Goal: Task Accomplishment & Management: Use online tool/utility

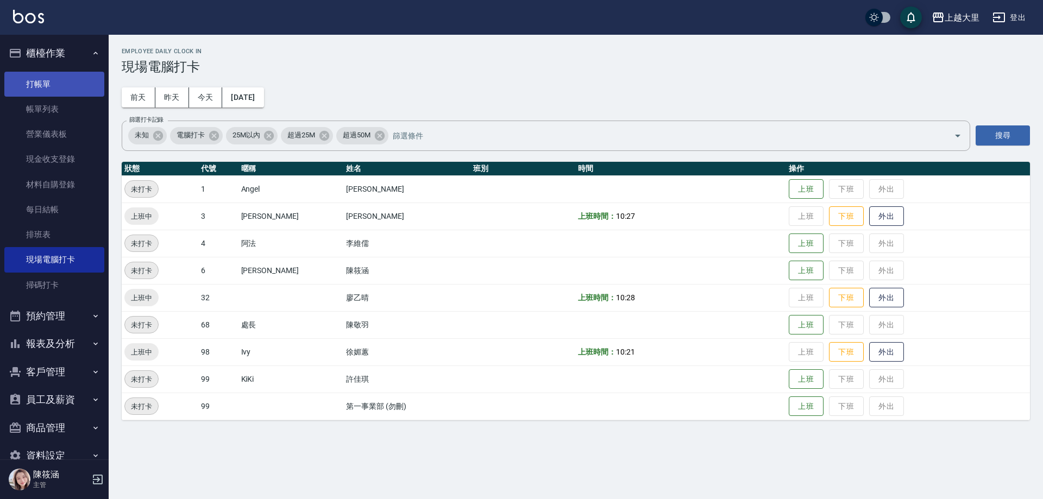
click at [43, 81] on link "打帳單" at bounding box center [54, 84] width 100 height 25
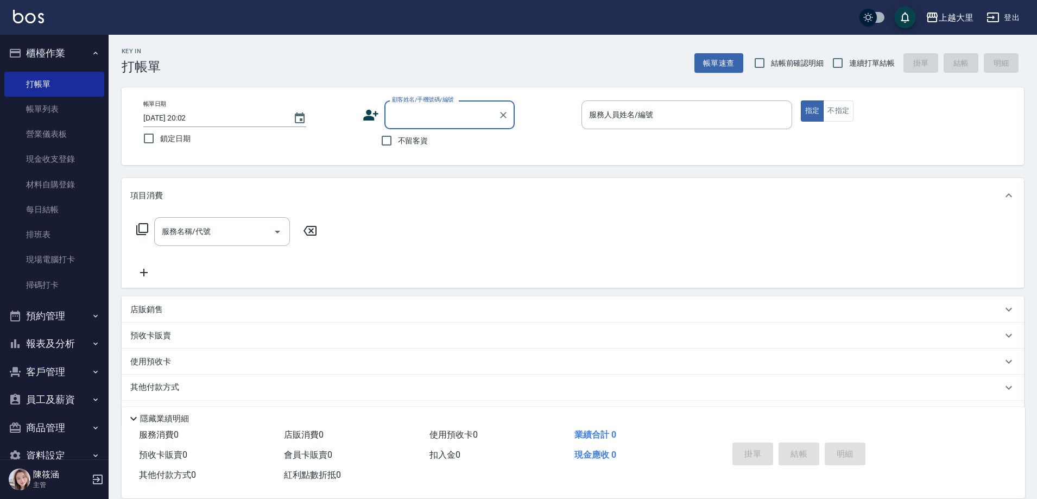
click at [808, 66] on span "結帳前確認明細" at bounding box center [797, 63] width 53 height 11
click at [771, 66] on input "結帳前確認明細" at bounding box center [759, 63] width 23 height 23
checkbox input "true"
click at [859, 55] on label "連續打單結帳" at bounding box center [861, 63] width 68 height 23
click at [849, 55] on input "連續打單結帳" at bounding box center [838, 63] width 23 height 23
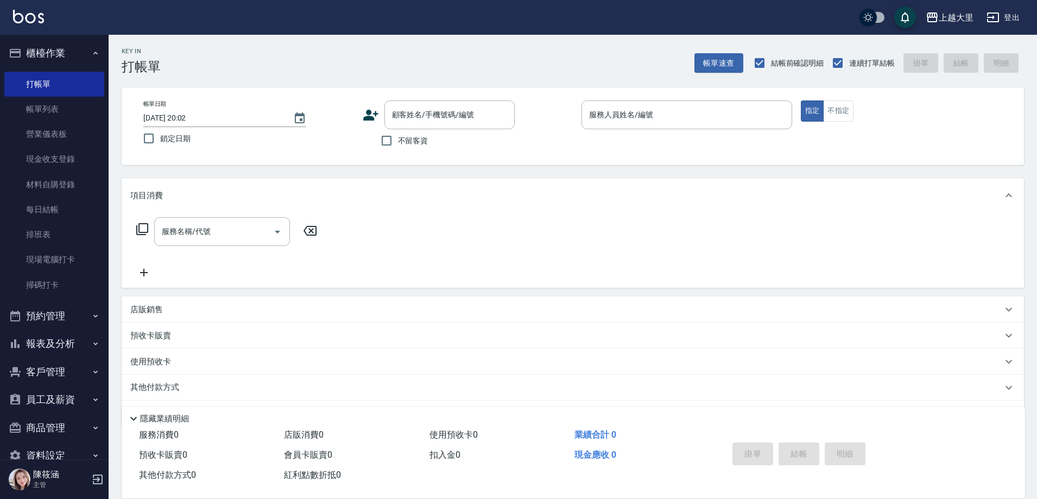
click at [853, 58] on span "連續打單結帳" at bounding box center [872, 63] width 46 height 11
click at [849, 58] on input "連續打單結帳" at bounding box center [838, 63] width 23 height 23
checkbox input "false"
click at [422, 141] on span "不留客資" at bounding box center [413, 140] width 30 height 11
click at [398, 141] on input "不留客資" at bounding box center [386, 140] width 23 height 23
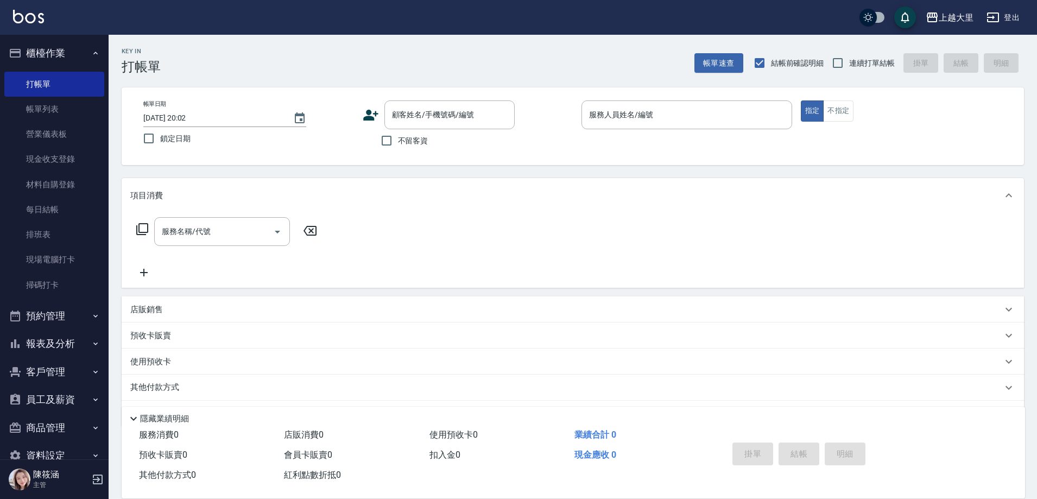
checkbox input "true"
click at [872, 68] on span "連續打單結帳" at bounding box center [872, 63] width 46 height 11
click at [849, 68] on input "連續打單結帳" at bounding box center [838, 63] width 23 height 23
checkbox input "true"
click at [739, 108] on input "服務人員姓名/編號" at bounding box center [687, 114] width 201 height 19
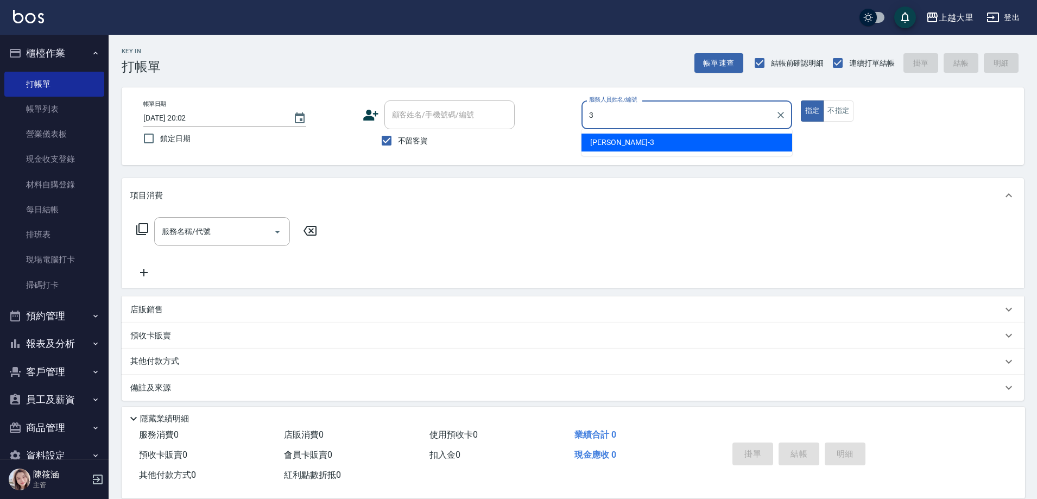
type input "[PERSON_NAME]-3"
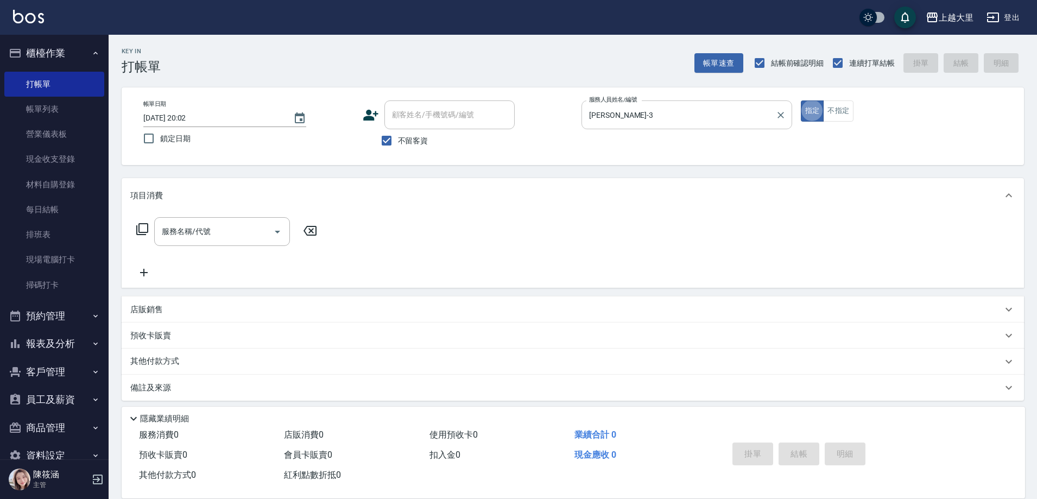
type button "true"
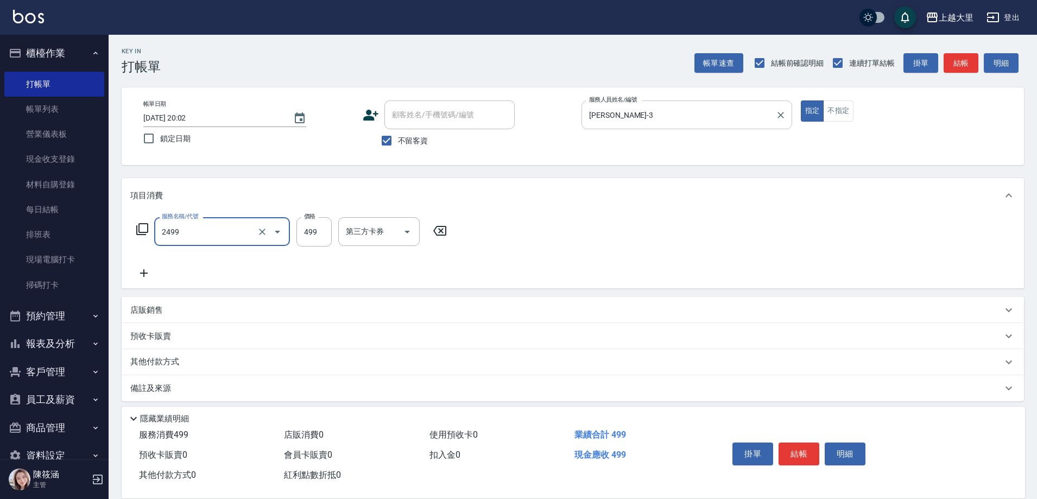
type input "499洗剪(2499)"
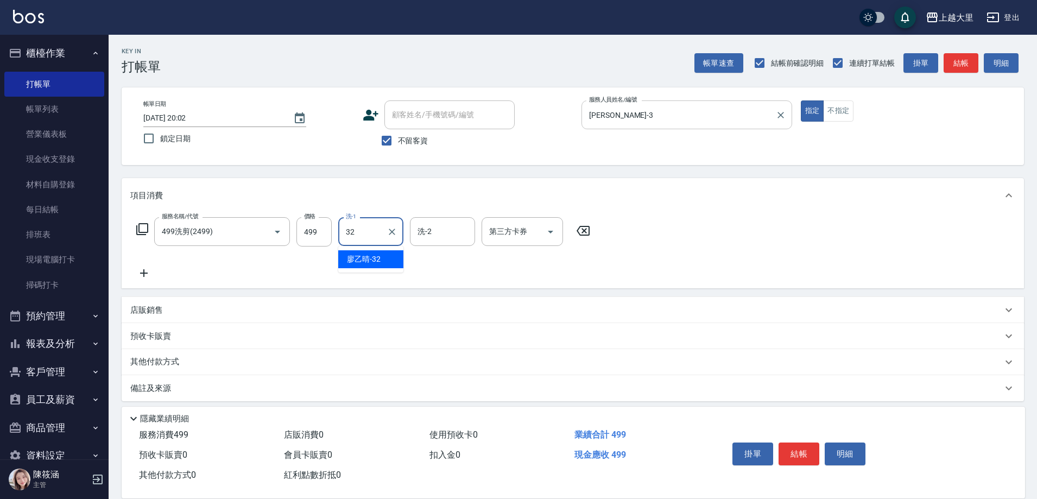
type input "[PERSON_NAME]-32"
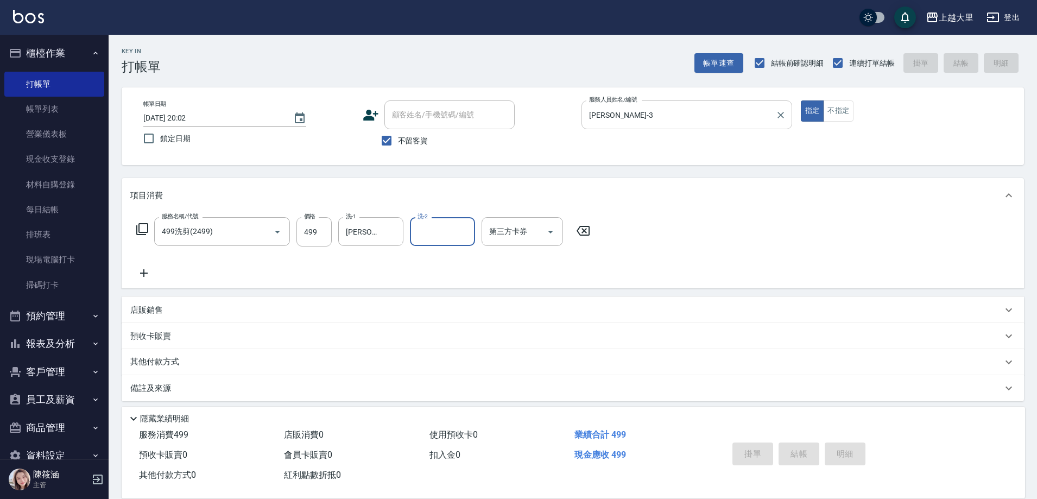
type input "[DATE] 20:03"
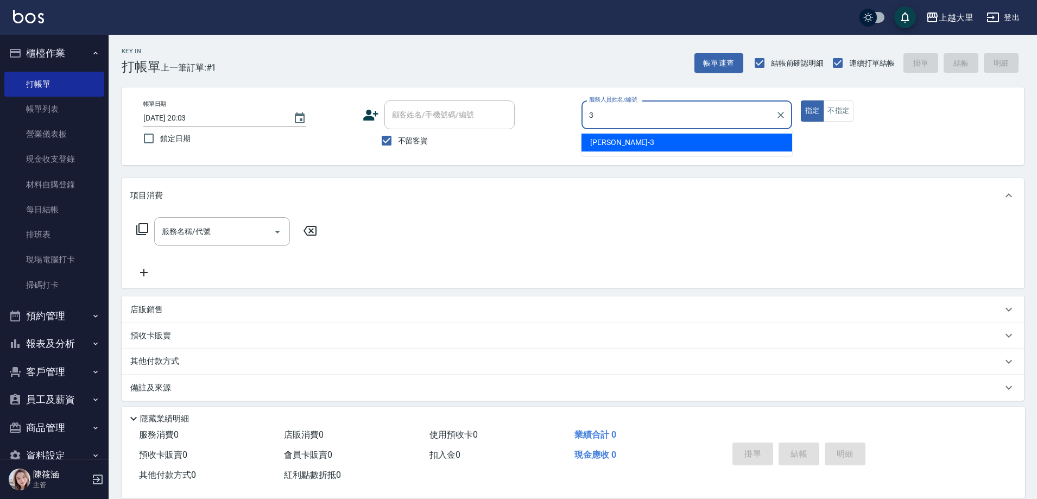
type input "[PERSON_NAME]-3"
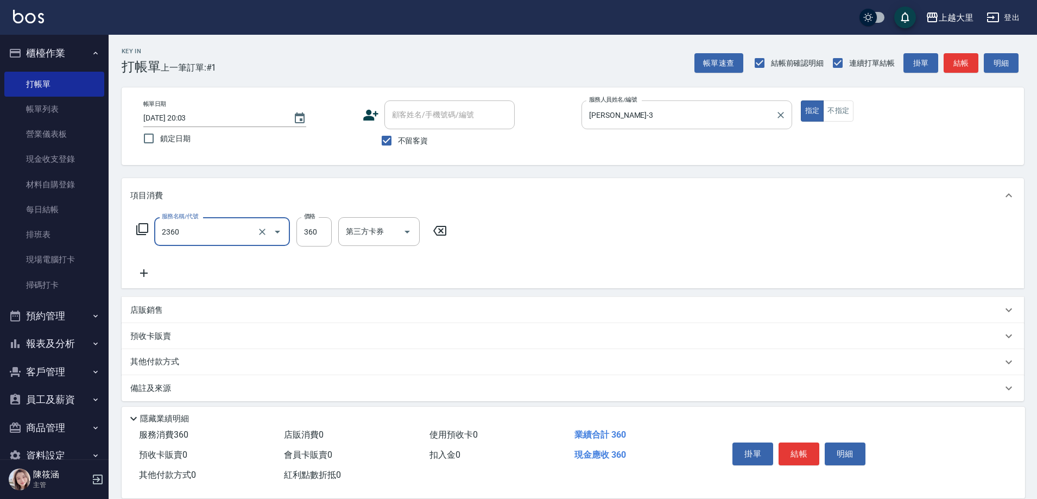
type input "洗+剪360(2360)"
type input "8"
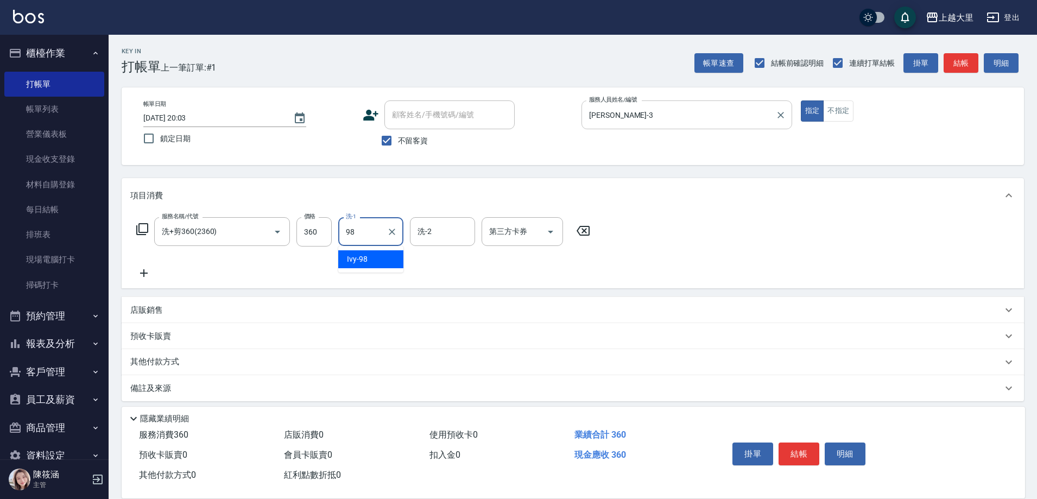
type input "Ivy-98"
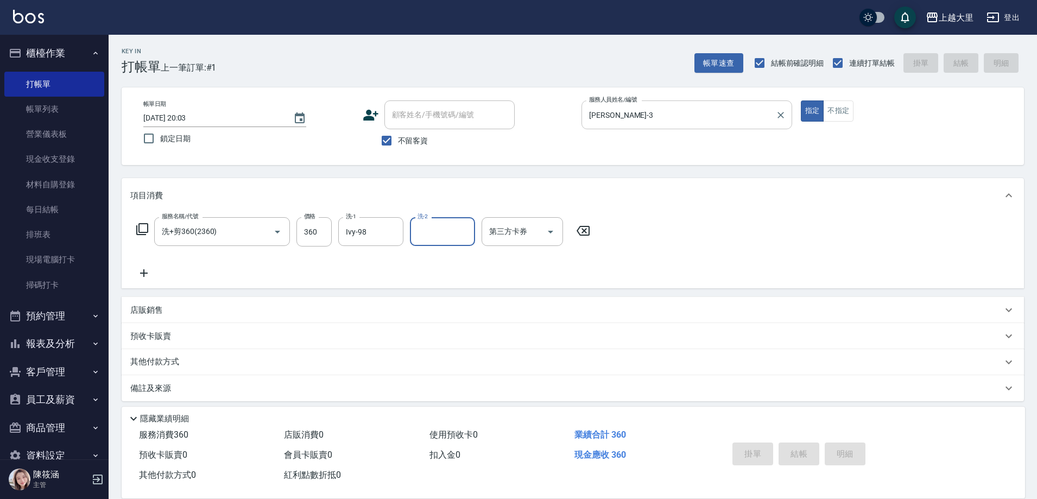
type input "[DATE] 20:04"
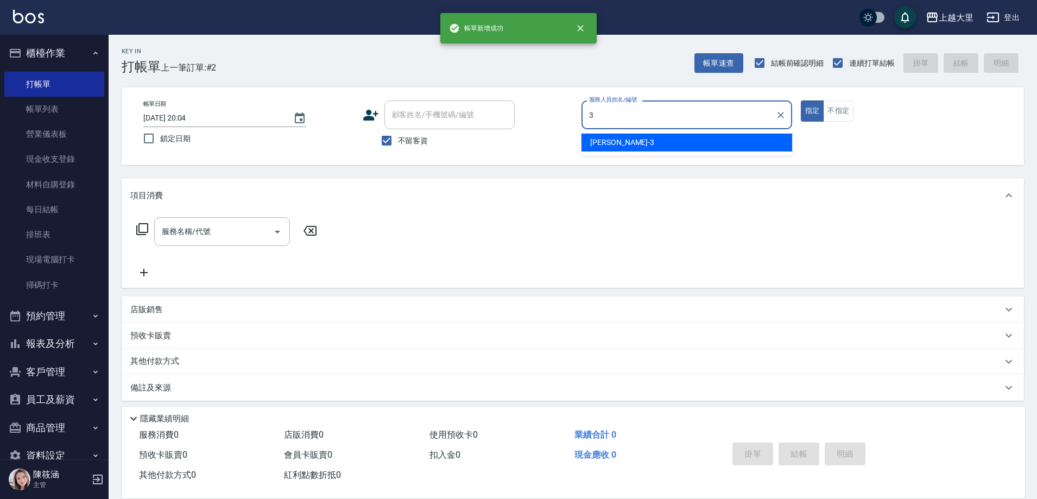
type input "[PERSON_NAME]-3"
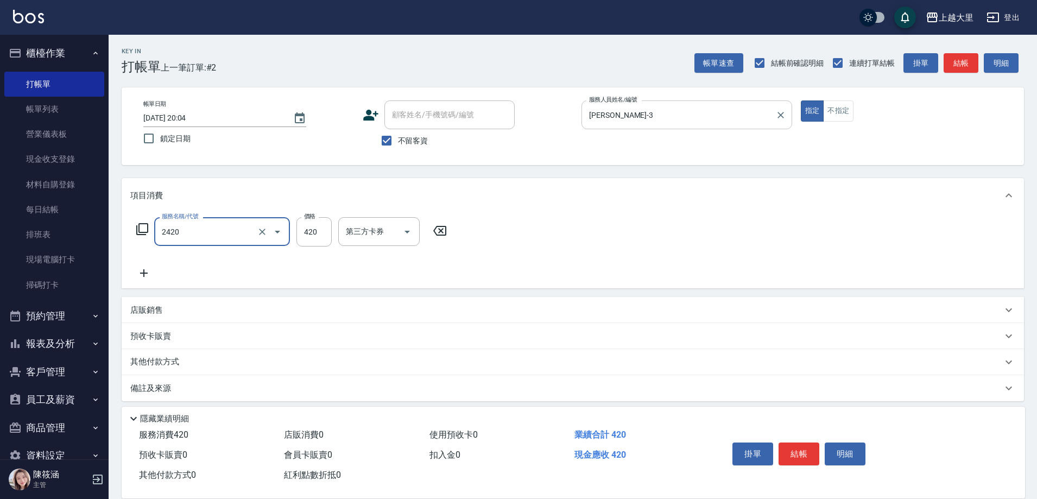
type input "洗+剪420(2420)"
type input "320"
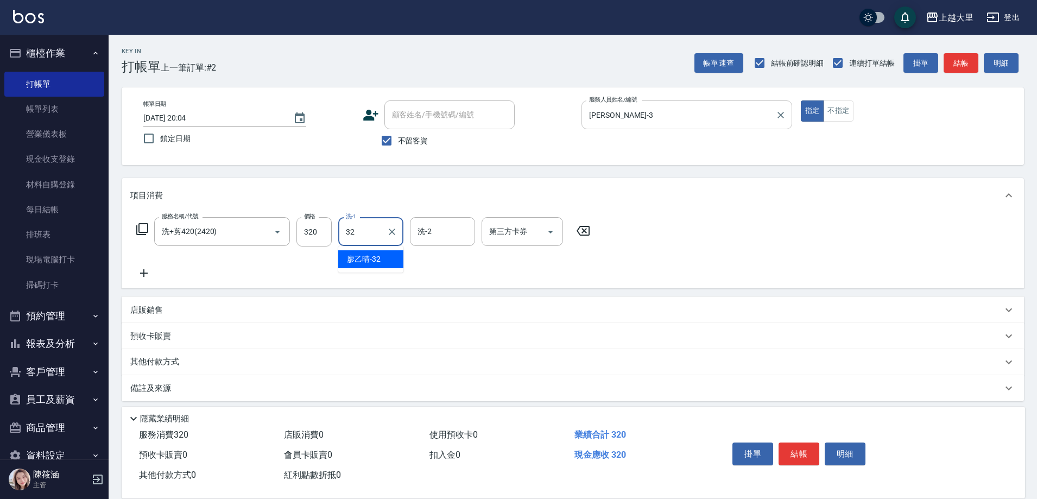
type input "[PERSON_NAME]-32"
click at [546, 229] on icon "Open" at bounding box center [550, 231] width 13 height 13
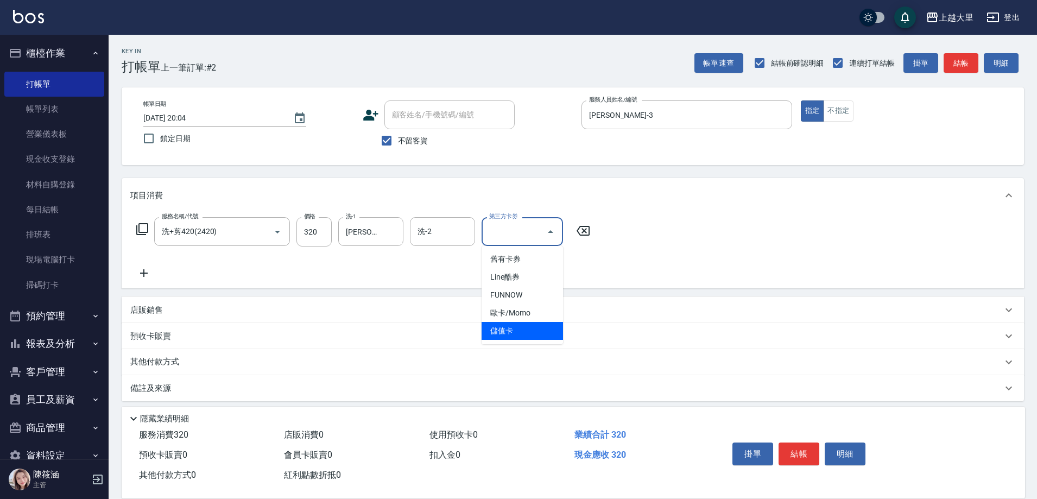
click at [555, 327] on span "儲值卡" at bounding box center [522, 331] width 81 height 18
type input "儲值卡"
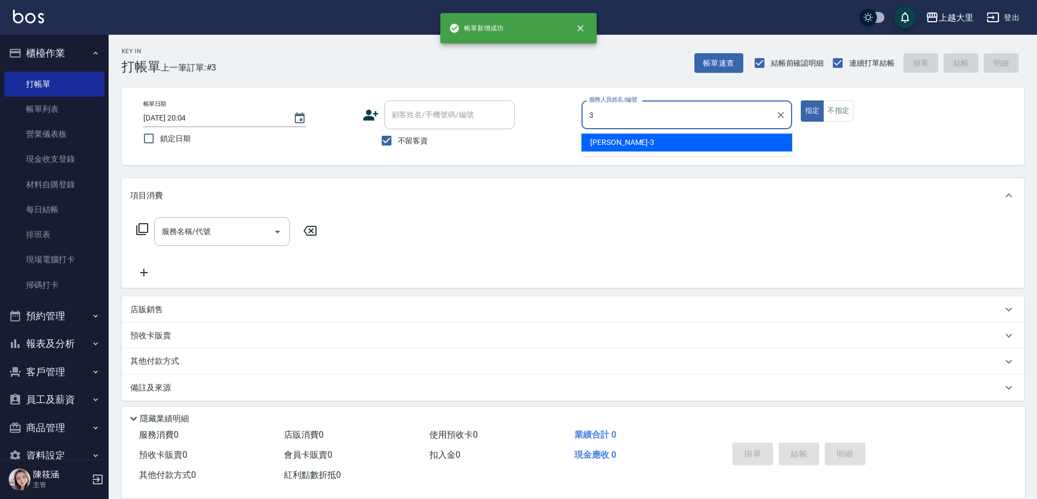
type input "[PERSON_NAME]-3"
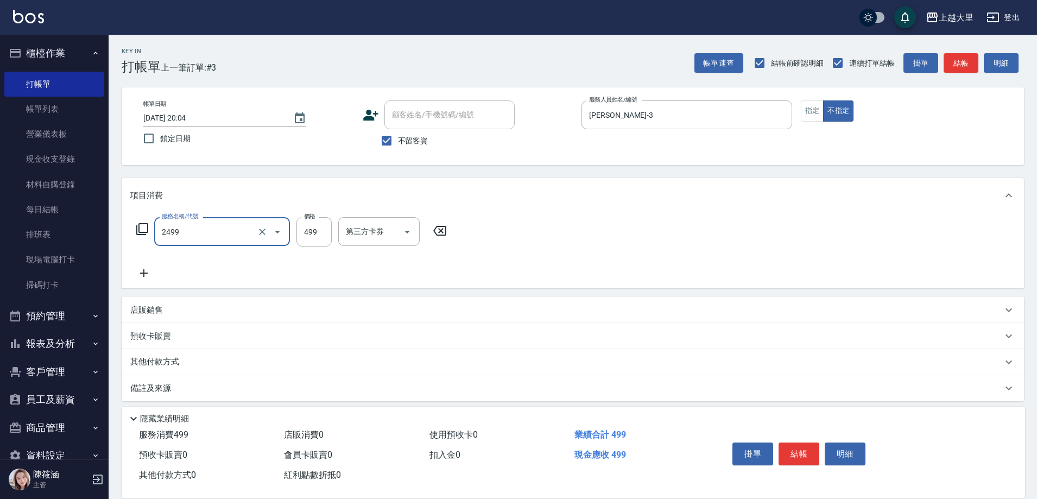
type input "499洗剪(2499)"
click at [578, 224] on icon at bounding box center [583, 230] width 27 height 13
type input "SPA499(0499)"
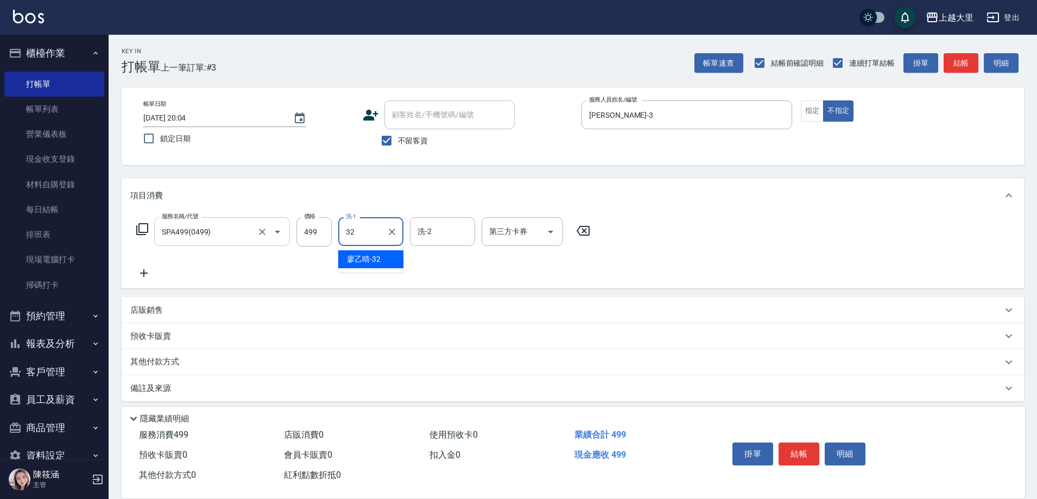
type input "[PERSON_NAME]-32"
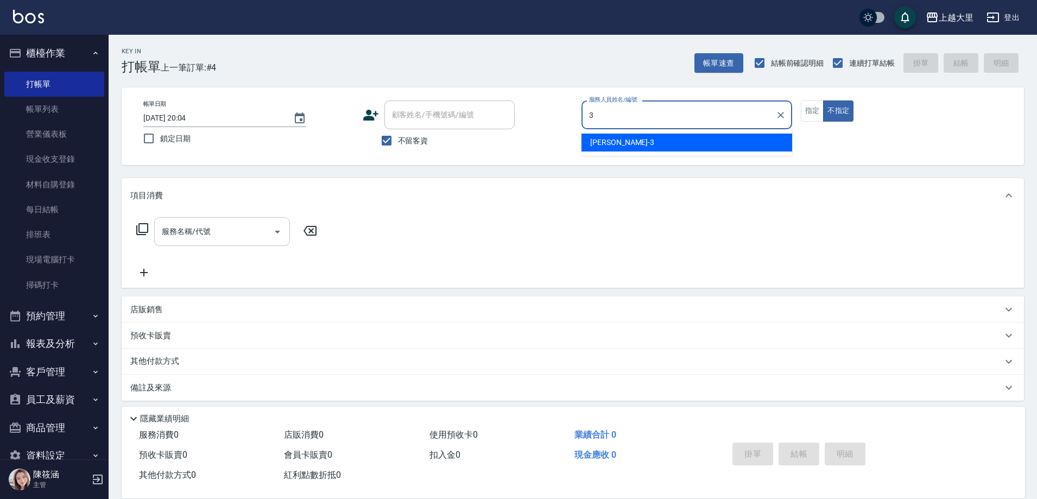
type input "[PERSON_NAME]-3"
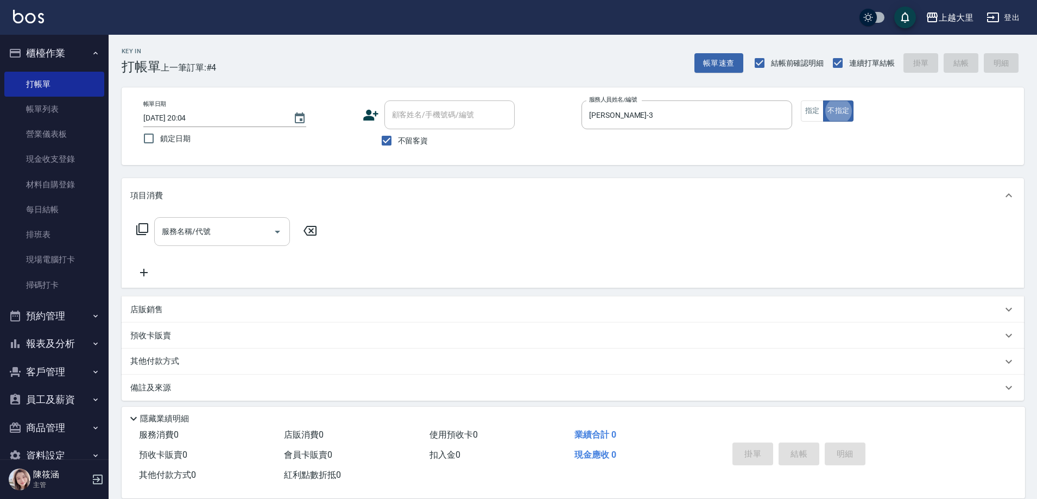
type button "false"
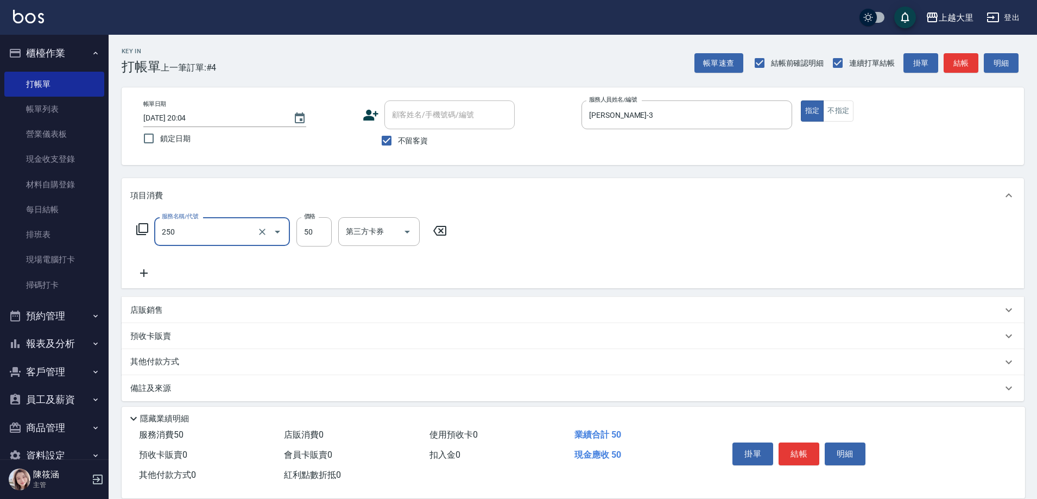
type input "剪[PERSON_NAME]50(250)"
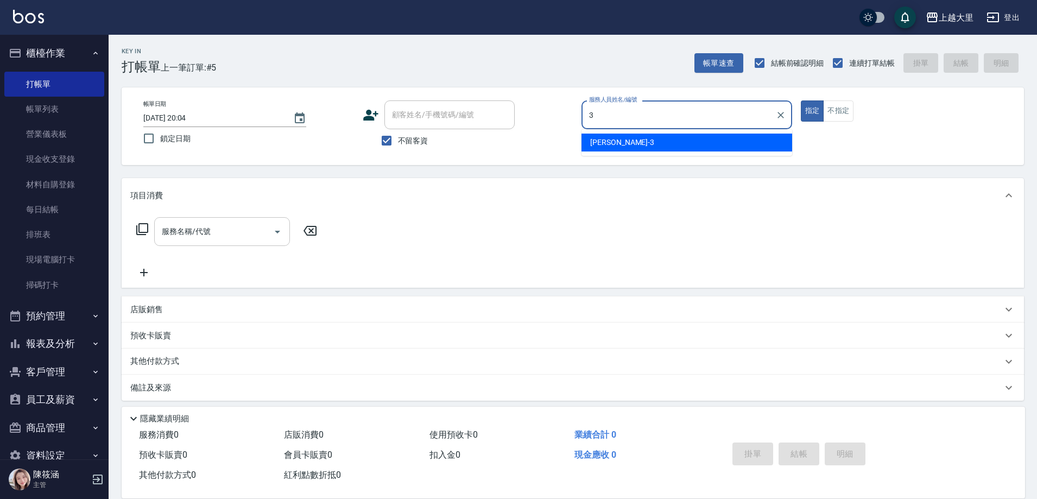
type input "[PERSON_NAME]-3"
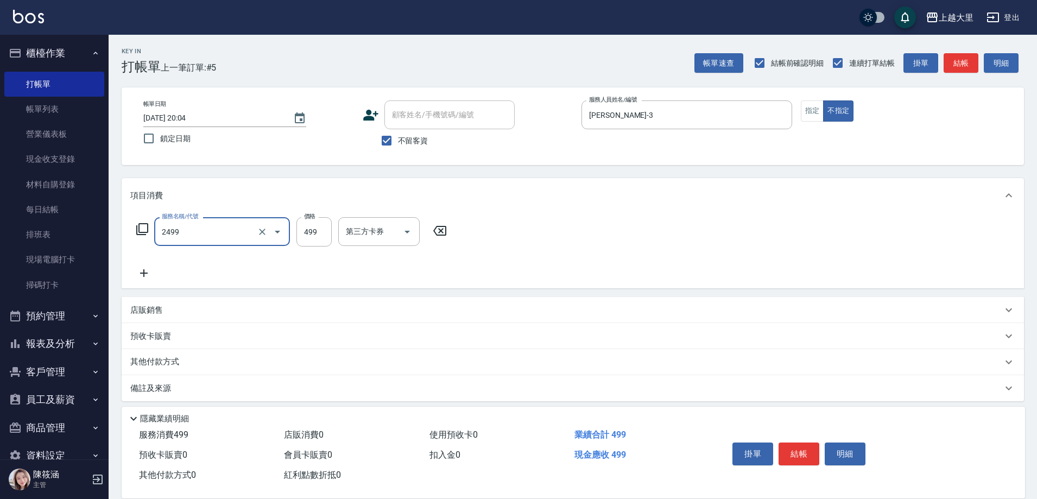
type input "499洗剪(2499)"
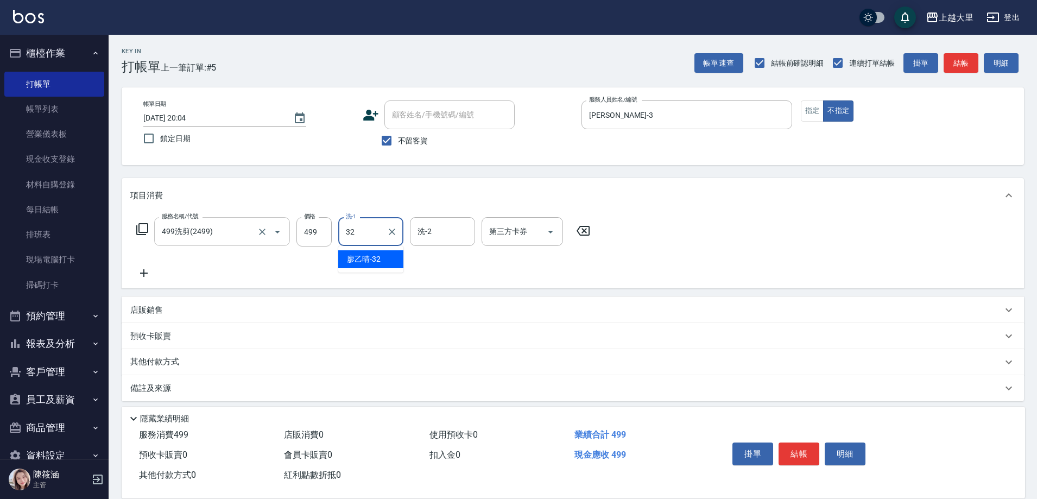
type input "[PERSON_NAME]-32"
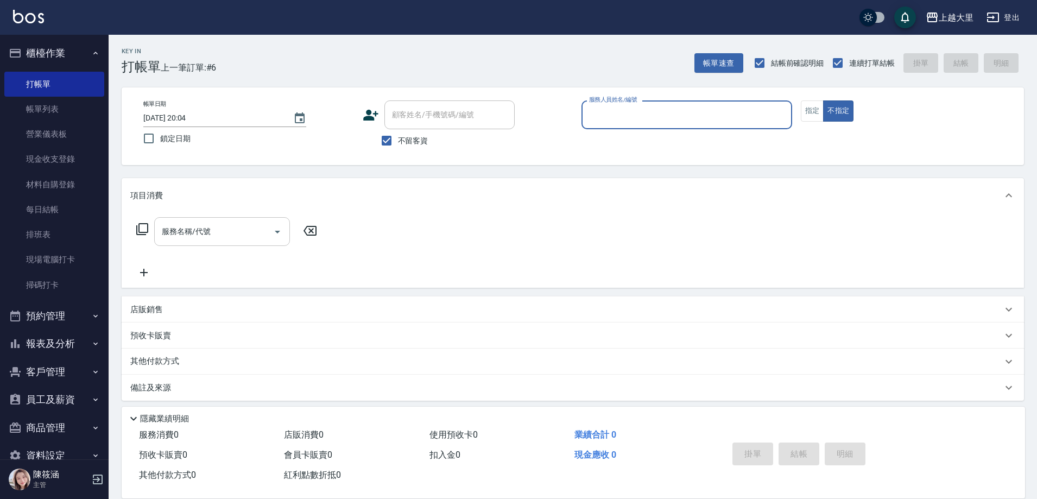
type input "0"
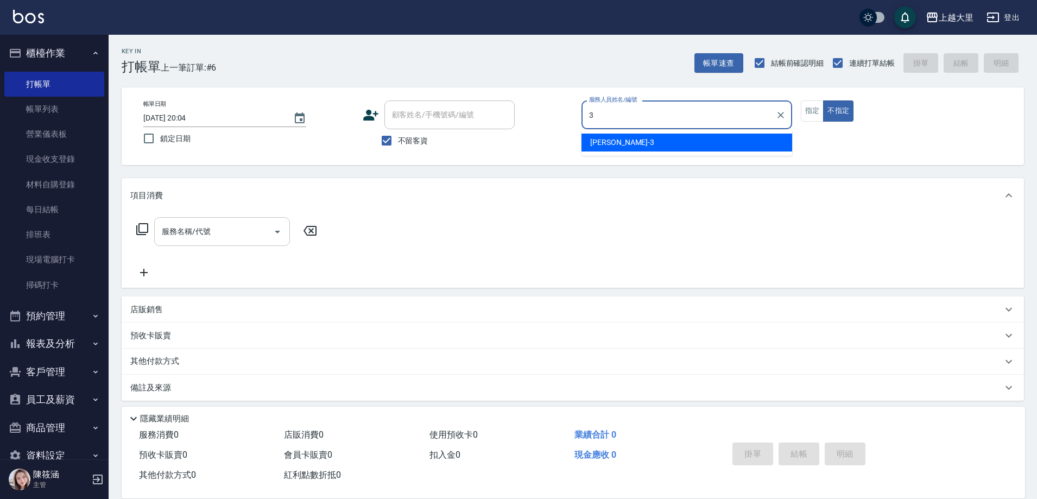
type input "[PERSON_NAME]-3"
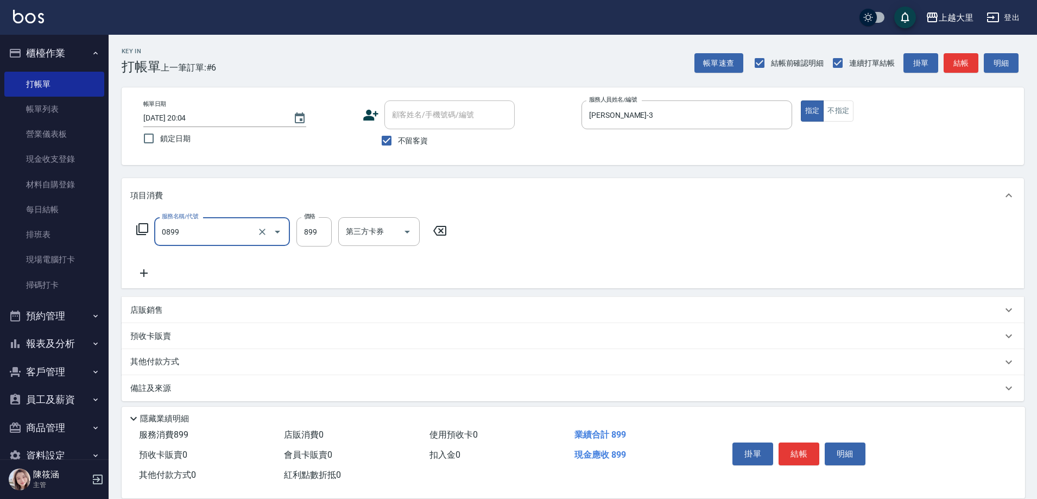
type input "[PERSON_NAME]+剪899（套餐）(0899)"
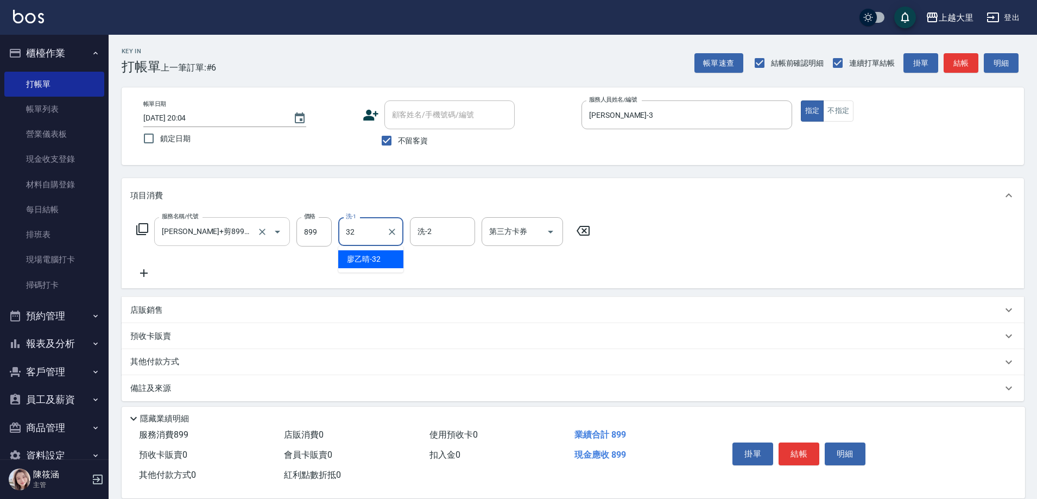
type input "[PERSON_NAME]-32"
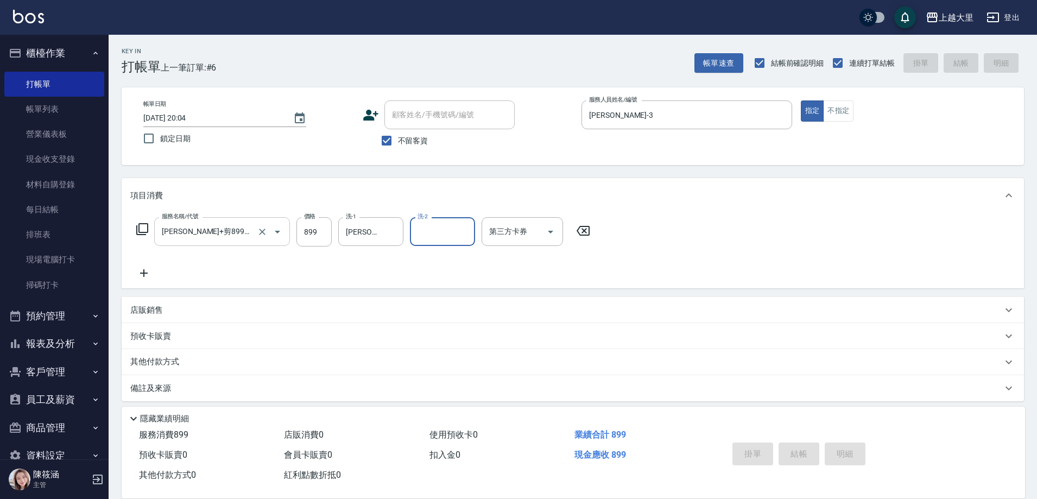
type input "[DATE] 20:05"
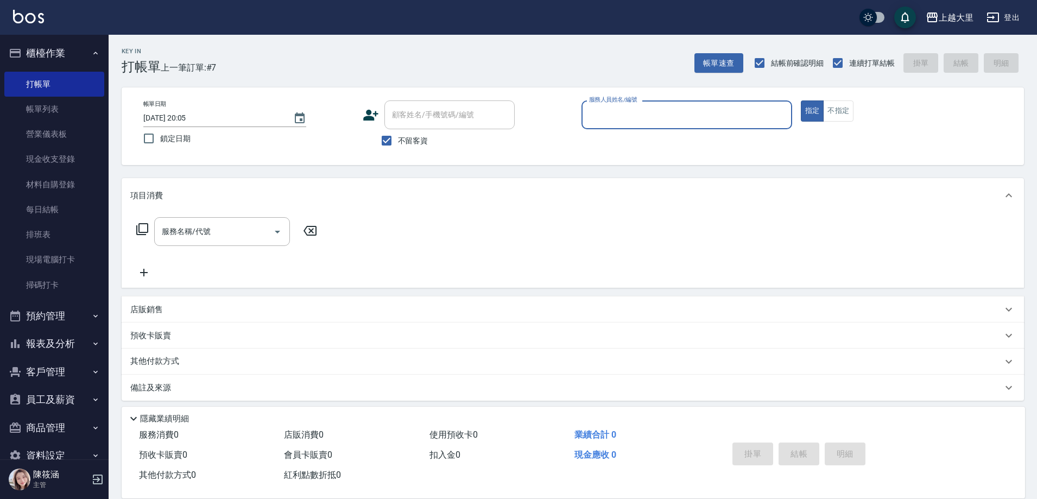
click at [84, 335] on button "報表及分析" at bounding box center [54, 344] width 100 height 28
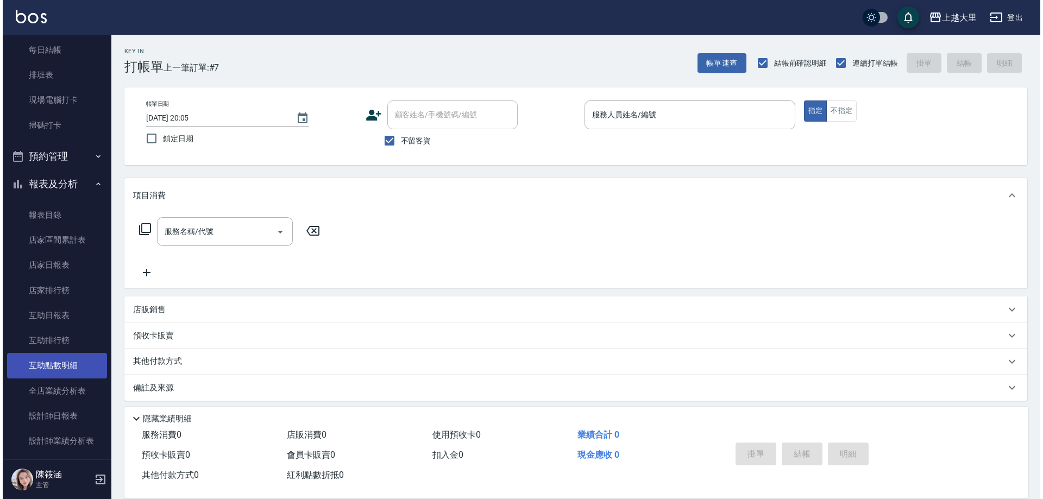
scroll to position [163, 0]
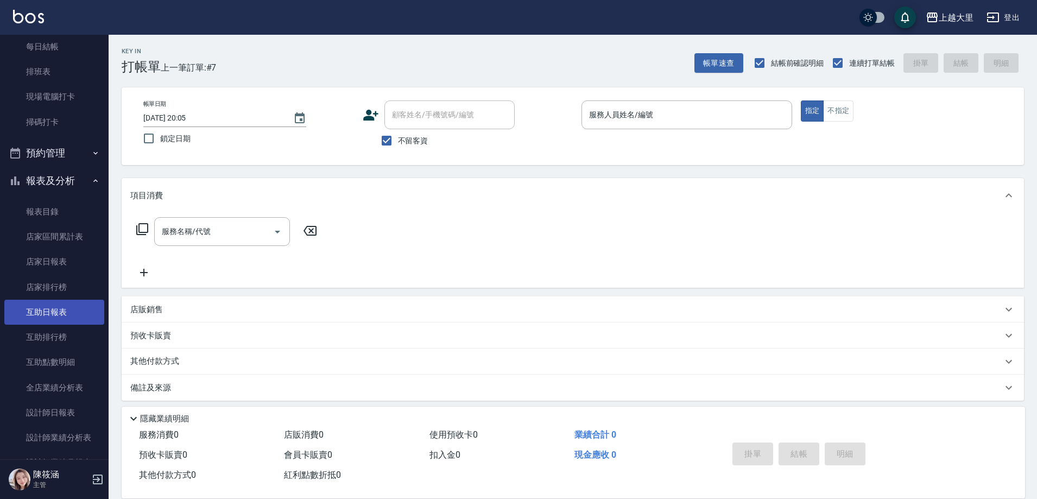
click at [68, 322] on link "互助日報表" at bounding box center [54, 312] width 100 height 25
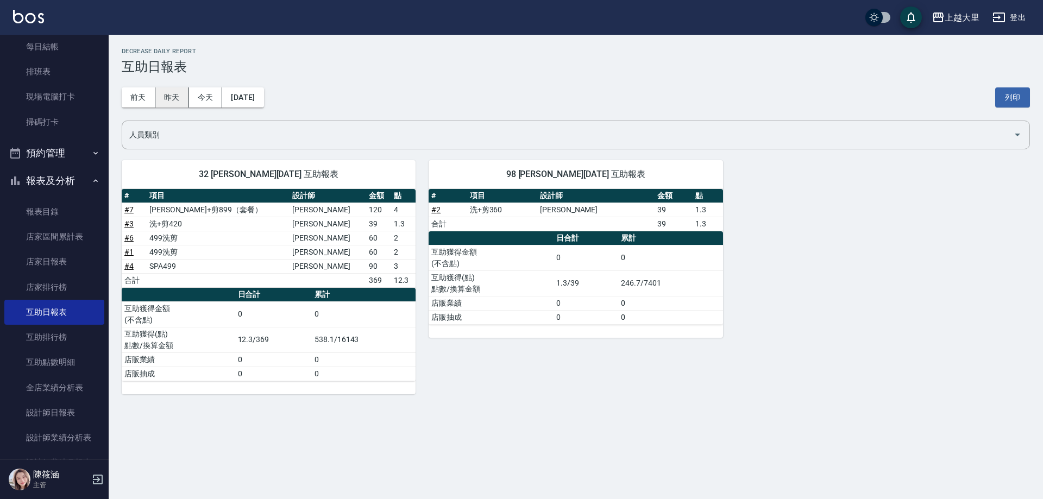
click at [168, 102] on button "昨天" at bounding box center [172, 97] width 34 height 20
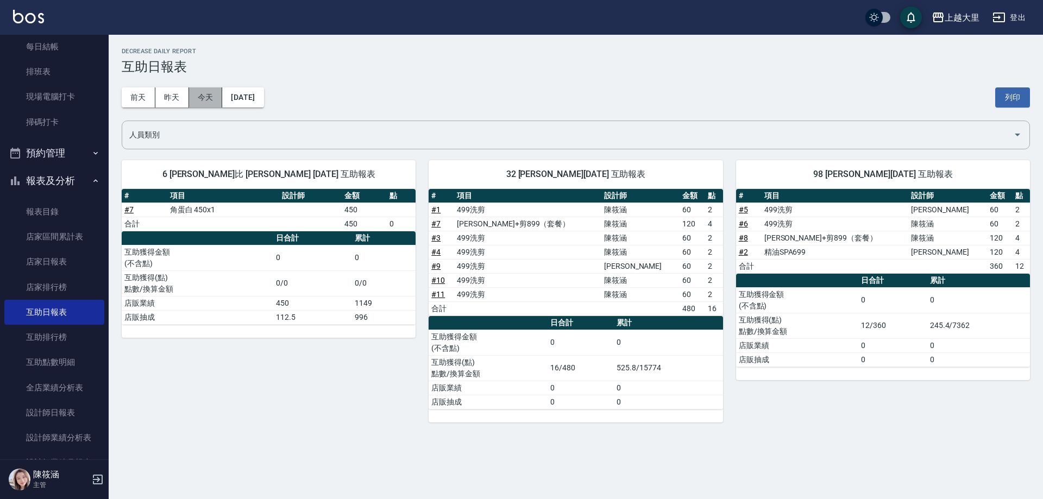
click at [201, 102] on button "今天" at bounding box center [206, 97] width 34 height 20
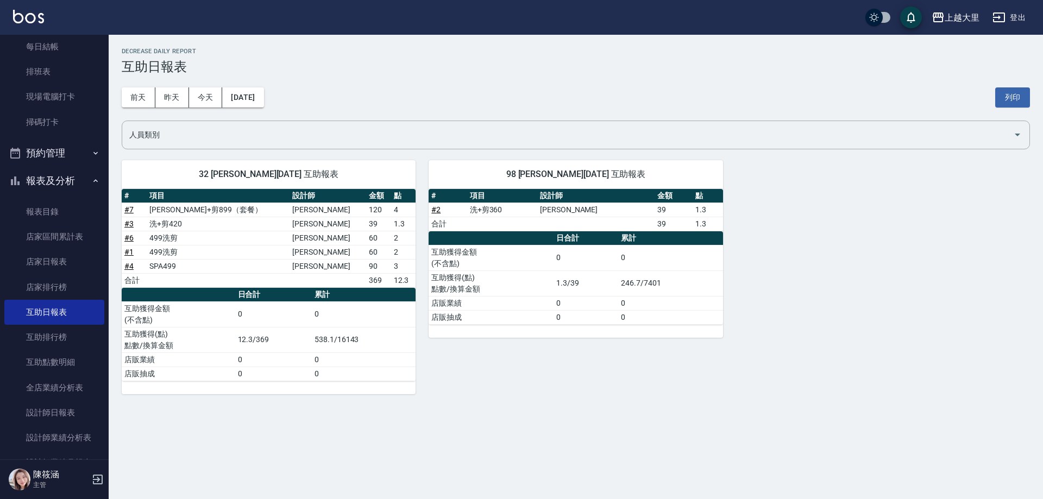
click at [45, 181] on button "報表及分析" at bounding box center [54, 181] width 100 height 28
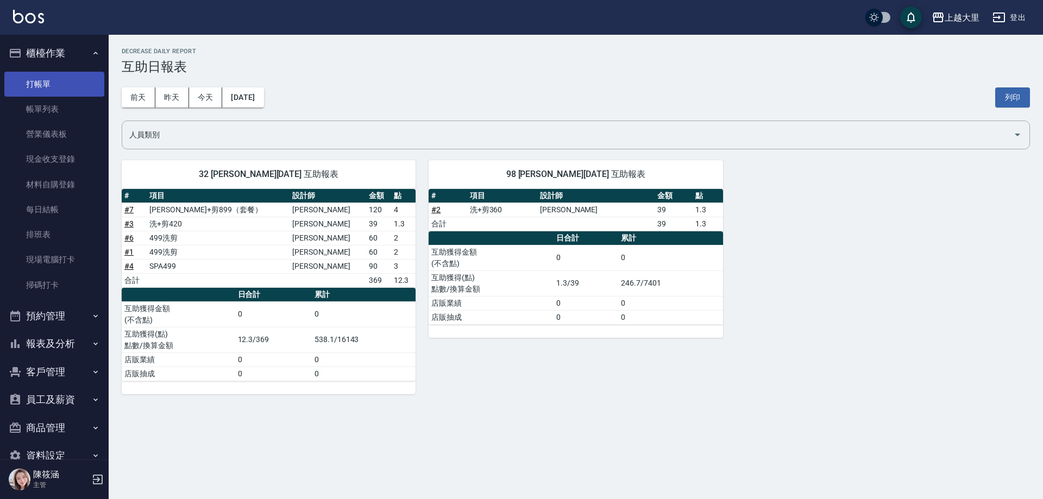
click at [55, 88] on link "打帳單" at bounding box center [54, 84] width 100 height 25
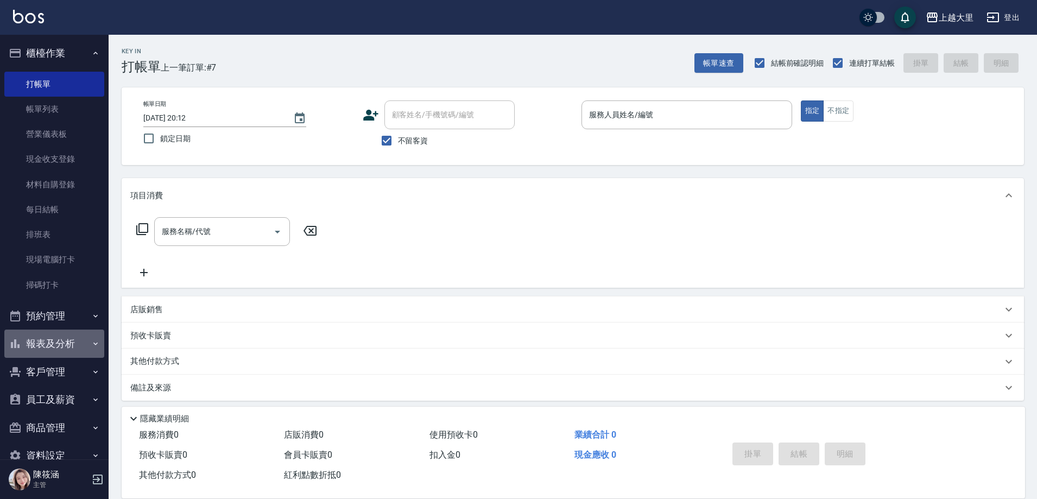
click at [55, 349] on button "報表及分析" at bounding box center [54, 344] width 100 height 28
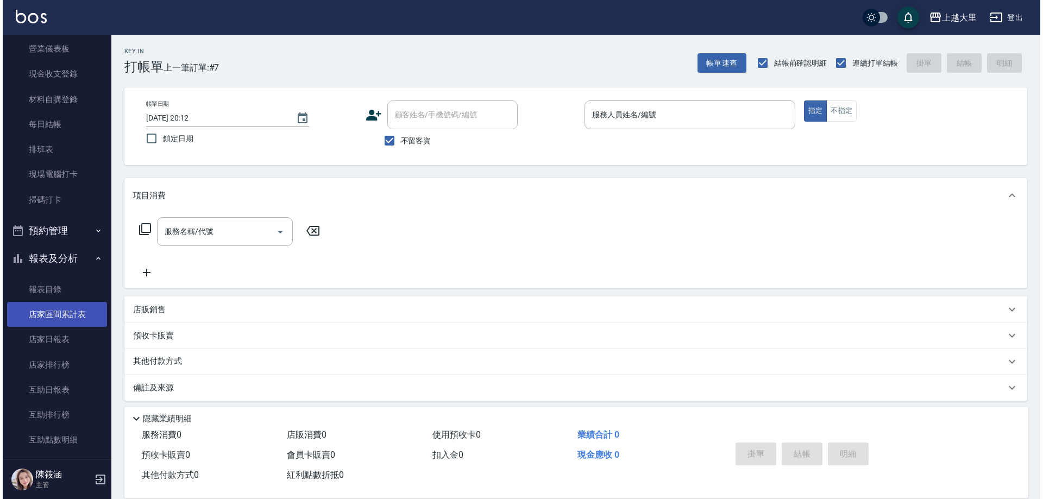
scroll to position [109, 0]
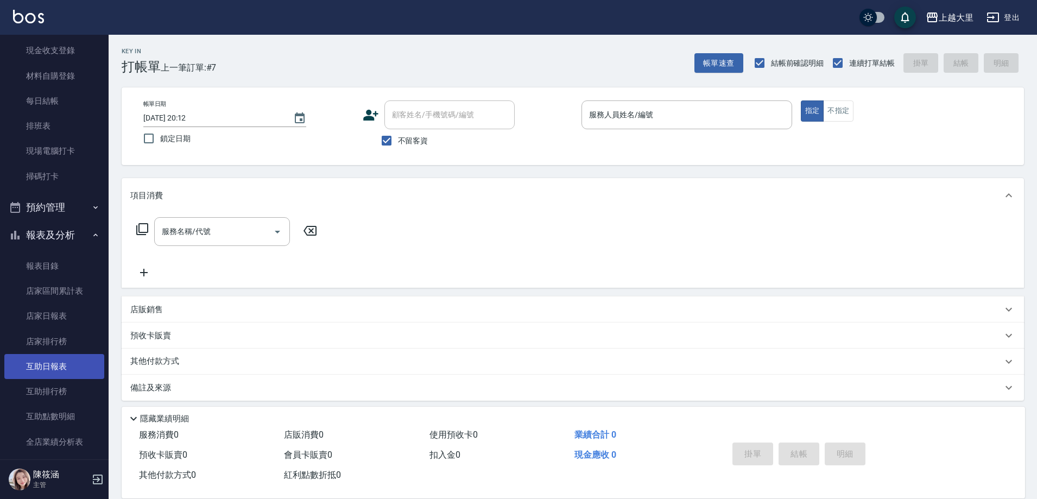
click at [55, 371] on link "互助日報表" at bounding box center [54, 366] width 100 height 25
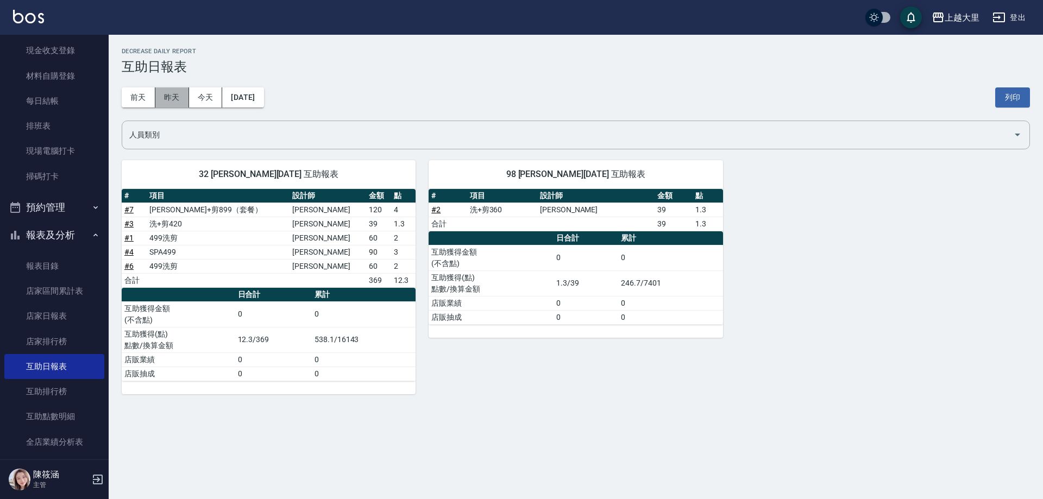
click at [175, 97] on button "昨天" at bounding box center [172, 97] width 34 height 20
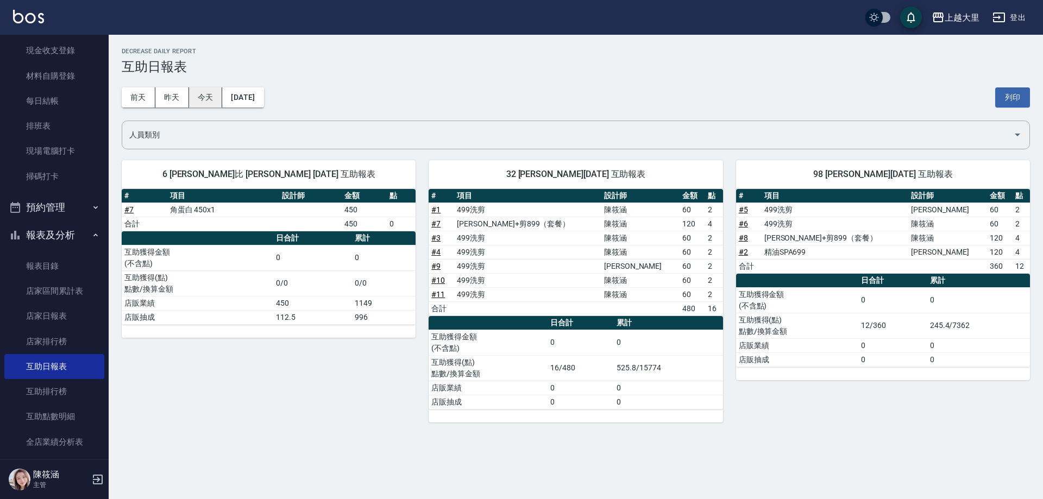
click at [205, 94] on button "今天" at bounding box center [206, 97] width 34 height 20
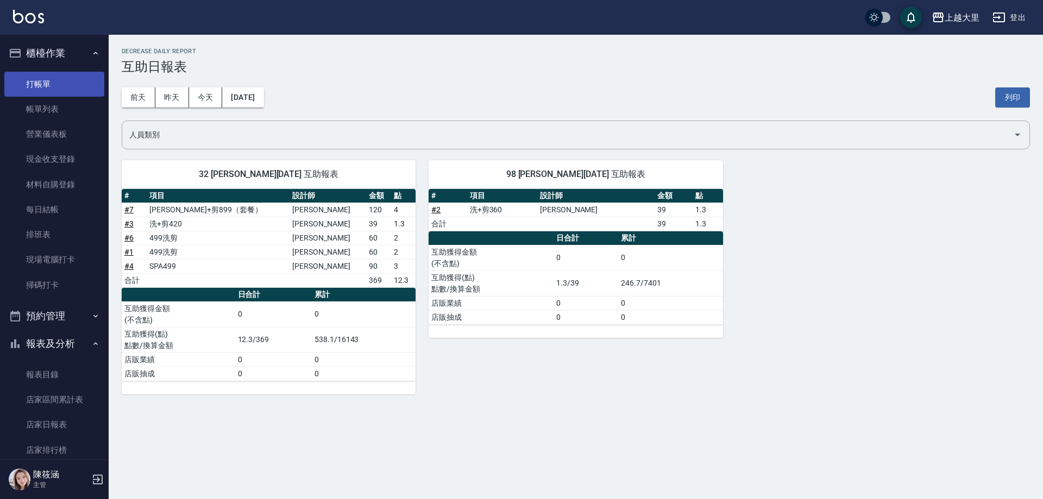
click at [59, 86] on link "打帳單" at bounding box center [54, 84] width 100 height 25
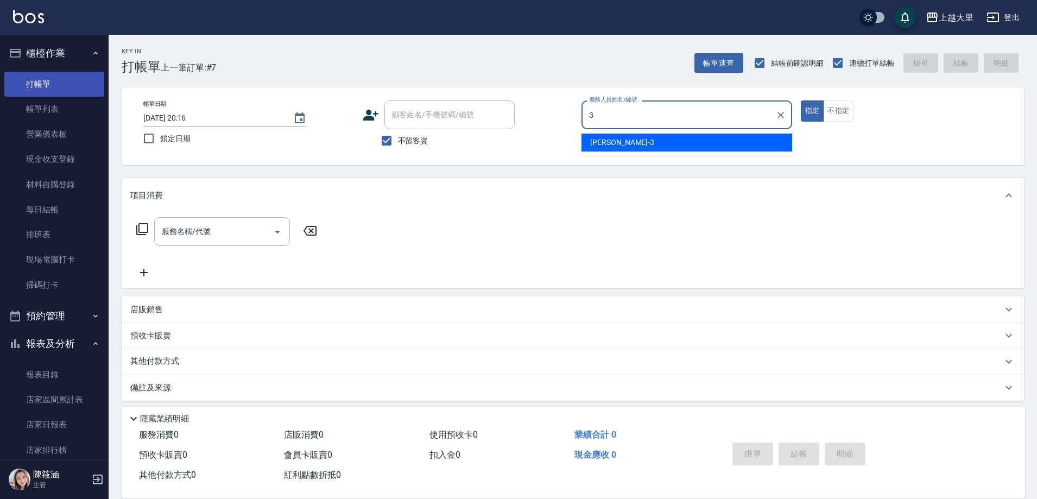
type input "[PERSON_NAME]-3"
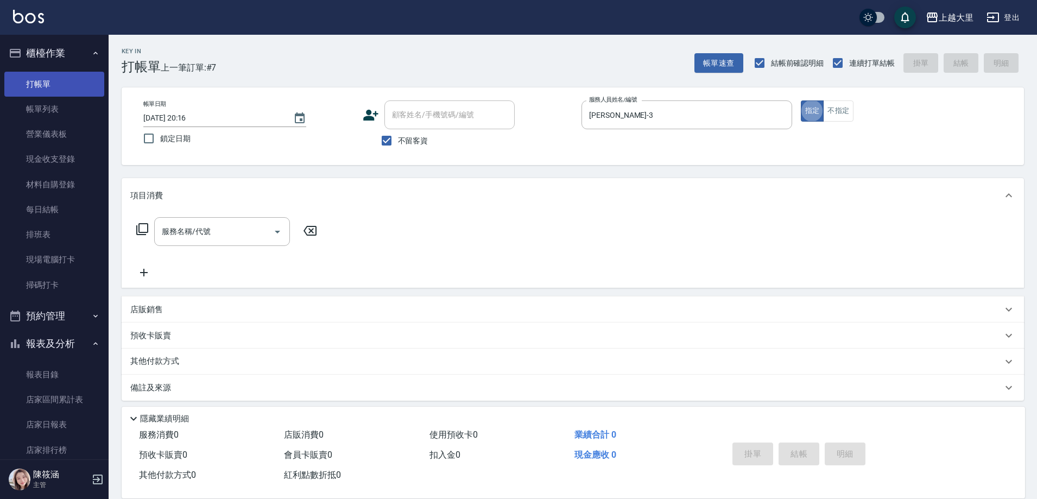
type button "true"
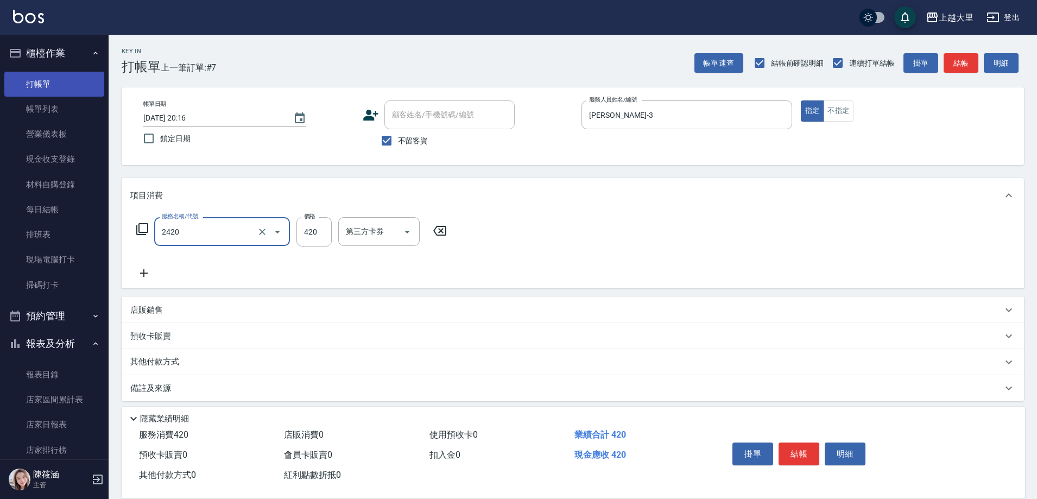
type input "洗+剪420(2420)"
type input "320"
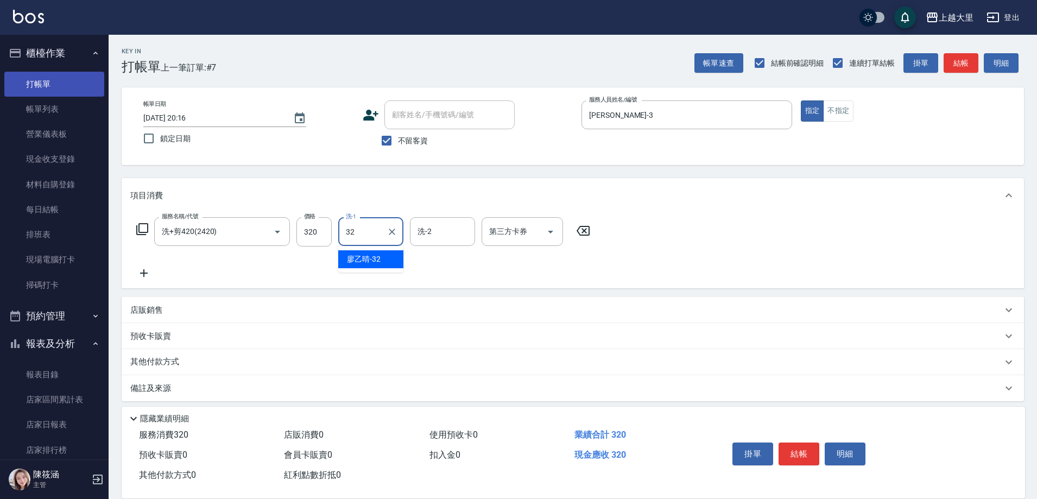
type input "[PERSON_NAME]-32"
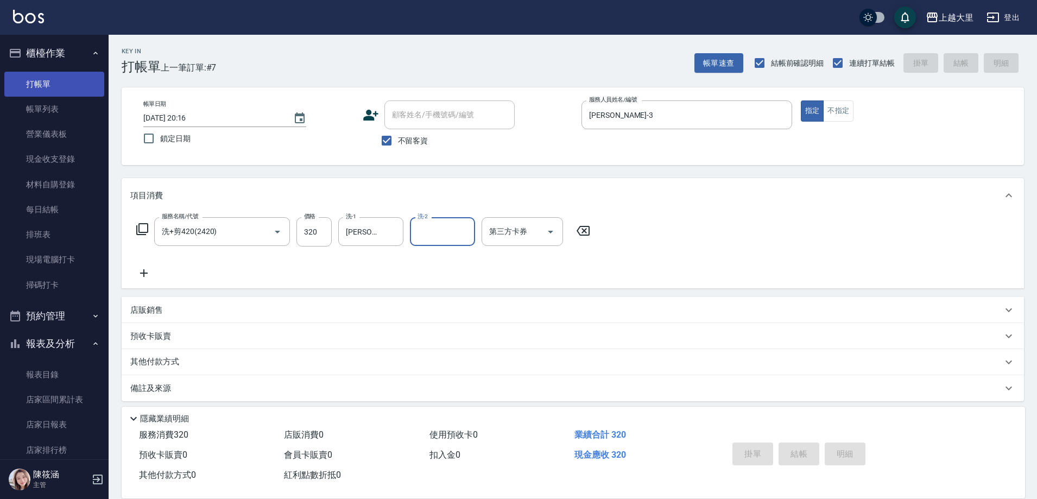
type input "[DATE] 20:22"
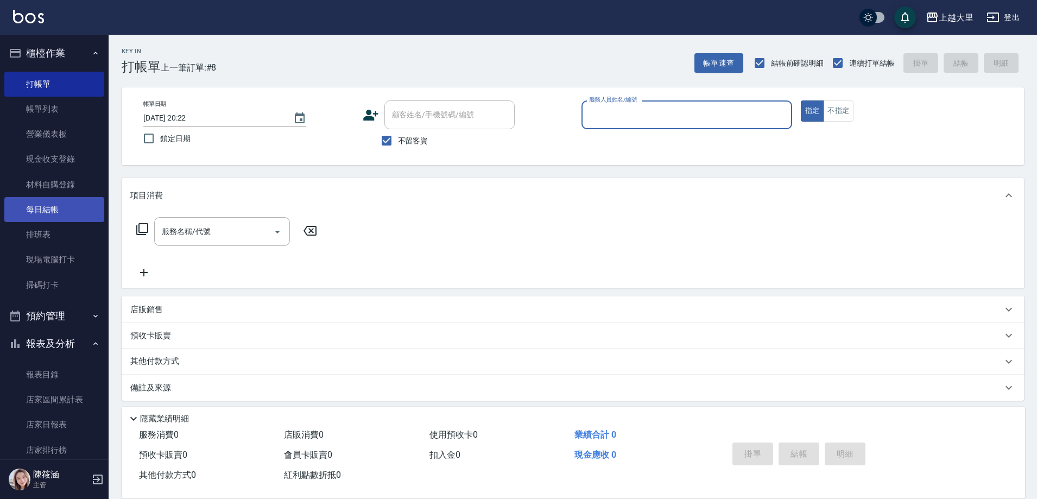
click at [43, 215] on link "每日結帳" at bounding box center [54, 209] width 100 height 25
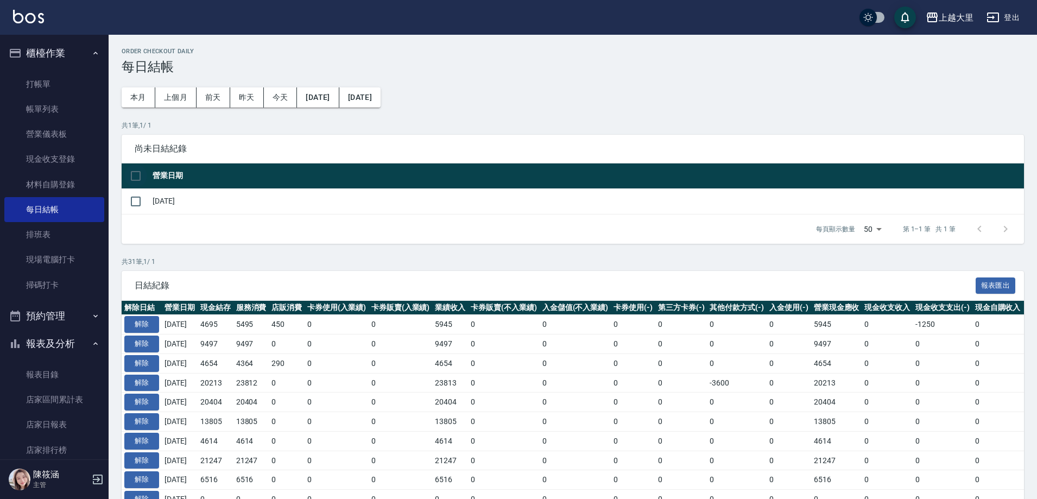
click at [140, 176] on input "checkbox" at bounding box center [135, 176] width 23 height 23
checkbox input "true"
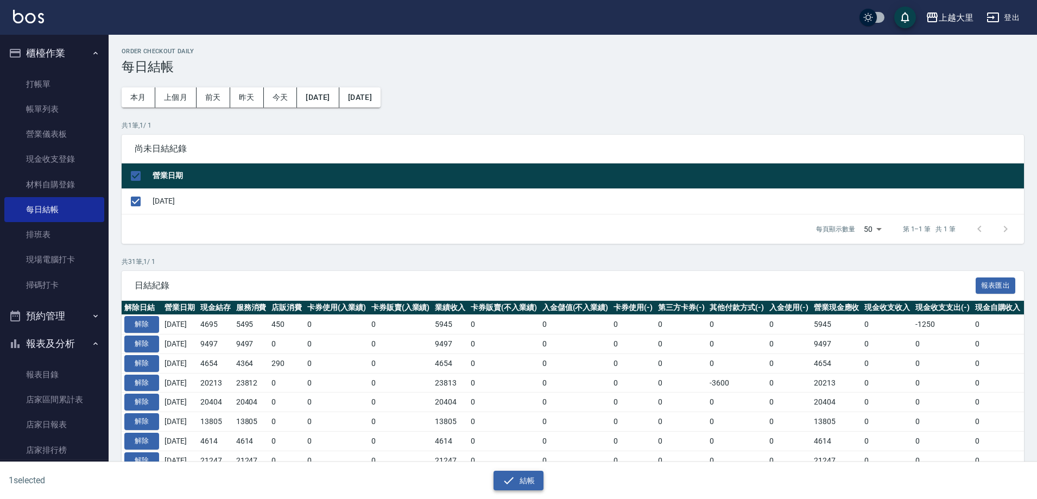
click at [529, 481] on button "結帳" at bounding box center [519, 481] width 51 height 20
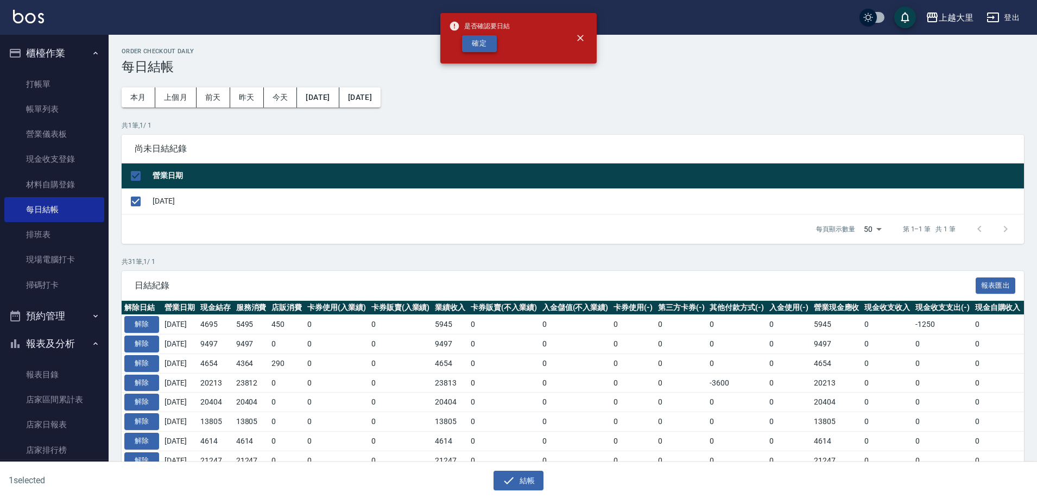
click at [483, 38] on button "確定" at bounding box center [479, 43] width 35 height 17
checkbox input "false"
